Goal: Task Accomplishment & Management: Manage account settings

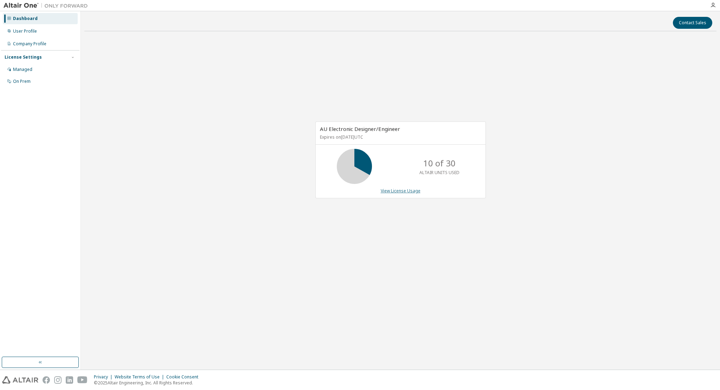
click at [397, 191] on link "View License Usage" at bounding box center [401, 191] width 40 height 6
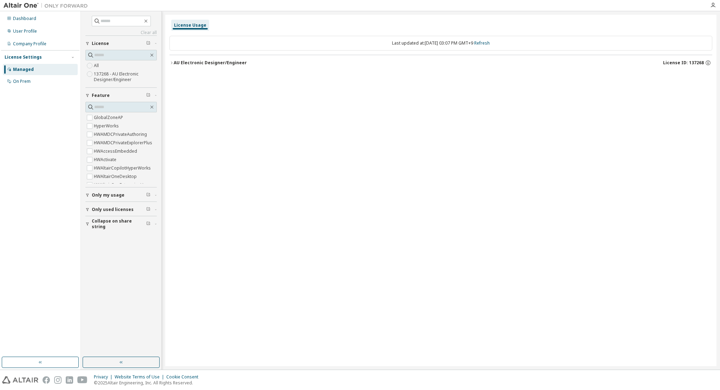
click at [206, 67] on button "AU Electronic Designer/Engineer License ID: 137268" at bounding box center [440, 62] width 542 height 15
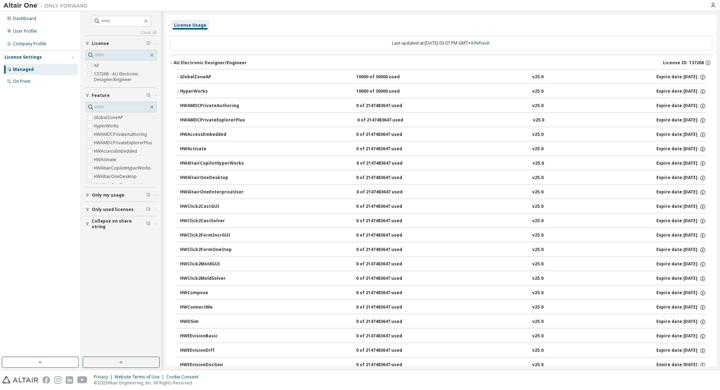
click at [193, 77] on div "GlobalZoneAP" at bounding box center [211, 77] width 63 height 6
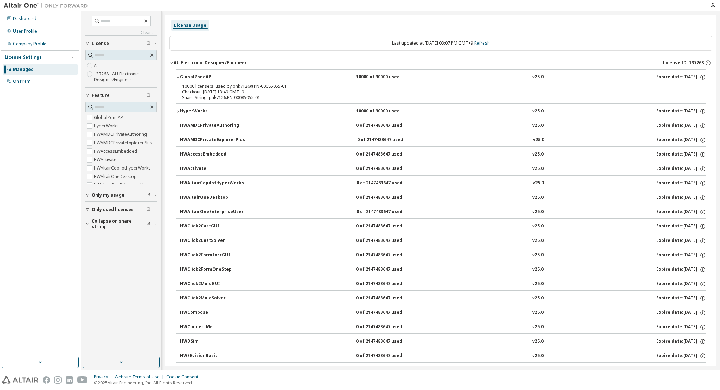
click at [197, 110] on div "HyperWorks" at bounding box center [211, 111] width 63 height 6
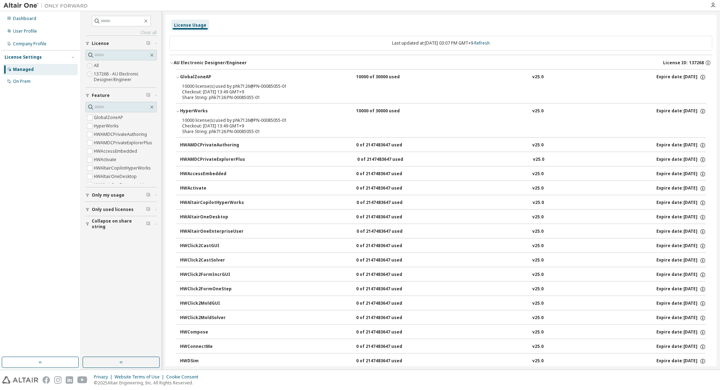
click at [200, 25] on div "License Usage" at bounding box center [190, 25] width 32 height 6
click at [24, 7] on img at bounding box center [48, 5] width 88 height 7
click at [710, 4] on icon "button" at bounding box center [713, 5] width 6 height 6
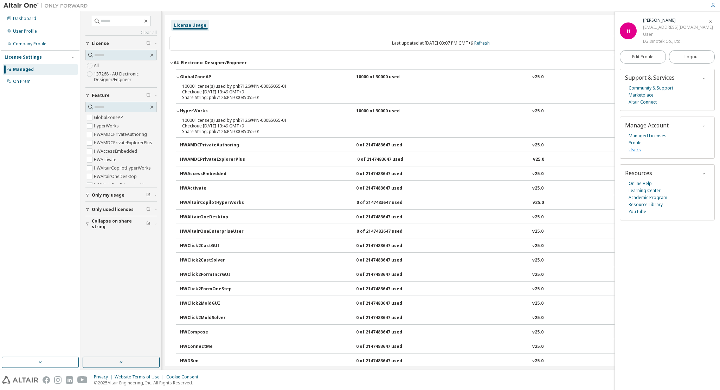
click at [632, 151] on link "Users" at bounding box center [634, 150] width 12 height 7
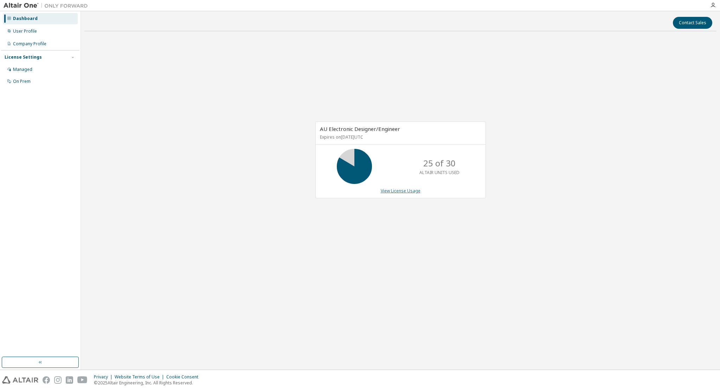
click at [397, 192] on link "View License Usage" at bounding box center [401, 191] width 40 height 6
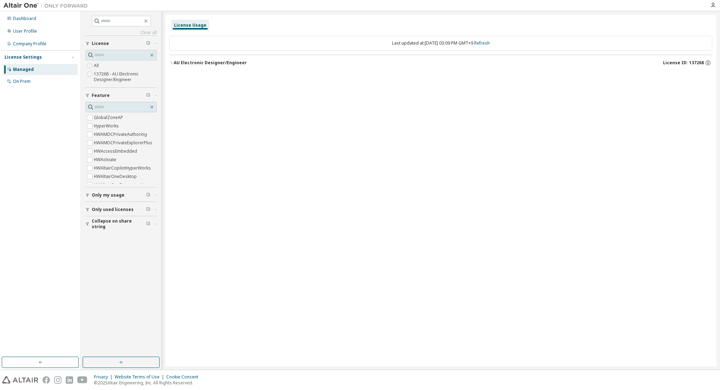
click at [192, 59] on button "AU Electronic Designer/Engineer License ID: 137268" at bounding box center [440, 62] width 542 height 15
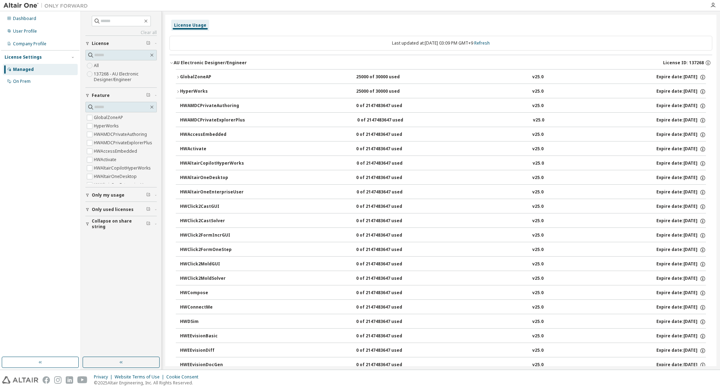
click at [198, 75] on div "GlobalZoneAP" at bounding box center [211, 77] width 63 height 6
